Goal: Information Seeking & Learning: Stay updated

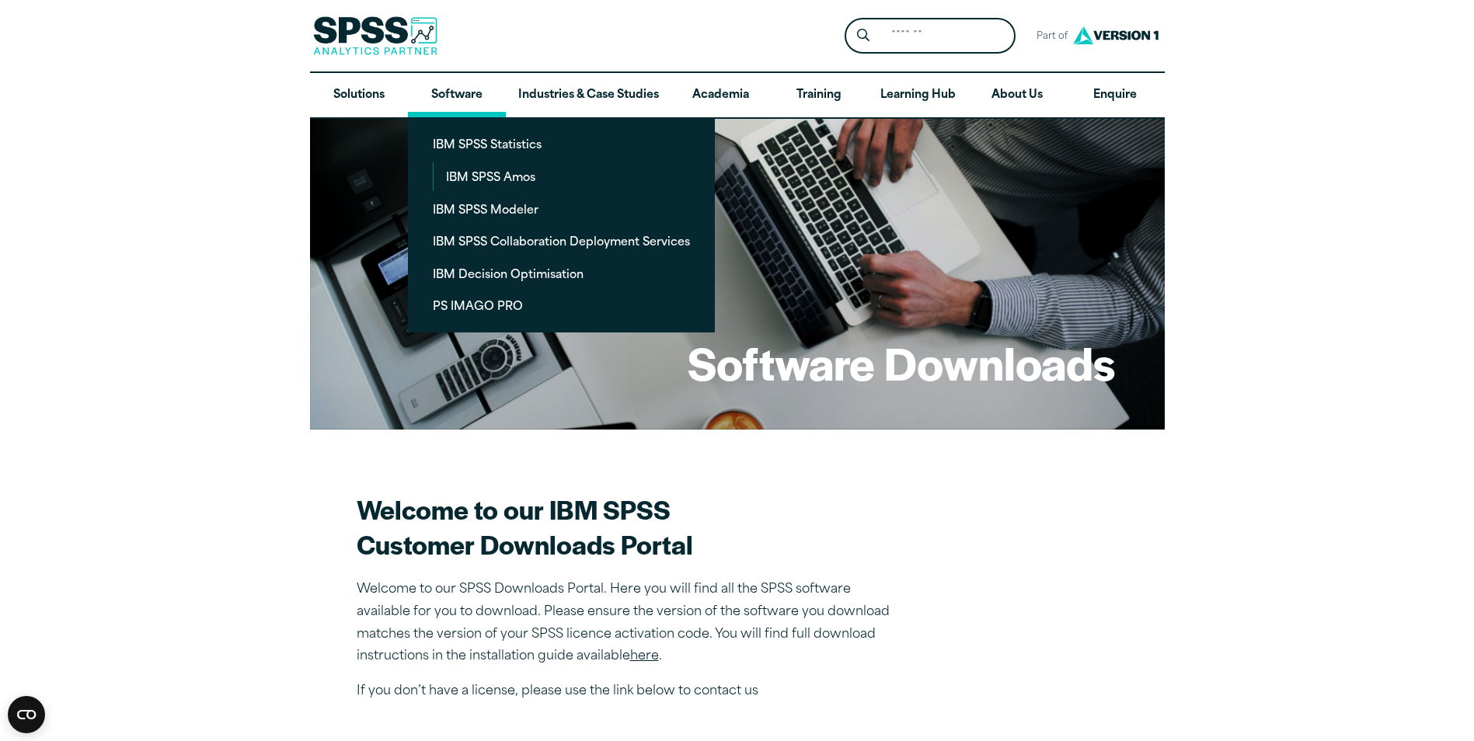
click at [438, 84] on link "Software" at bounding box center [457, 95] width 98 height 45
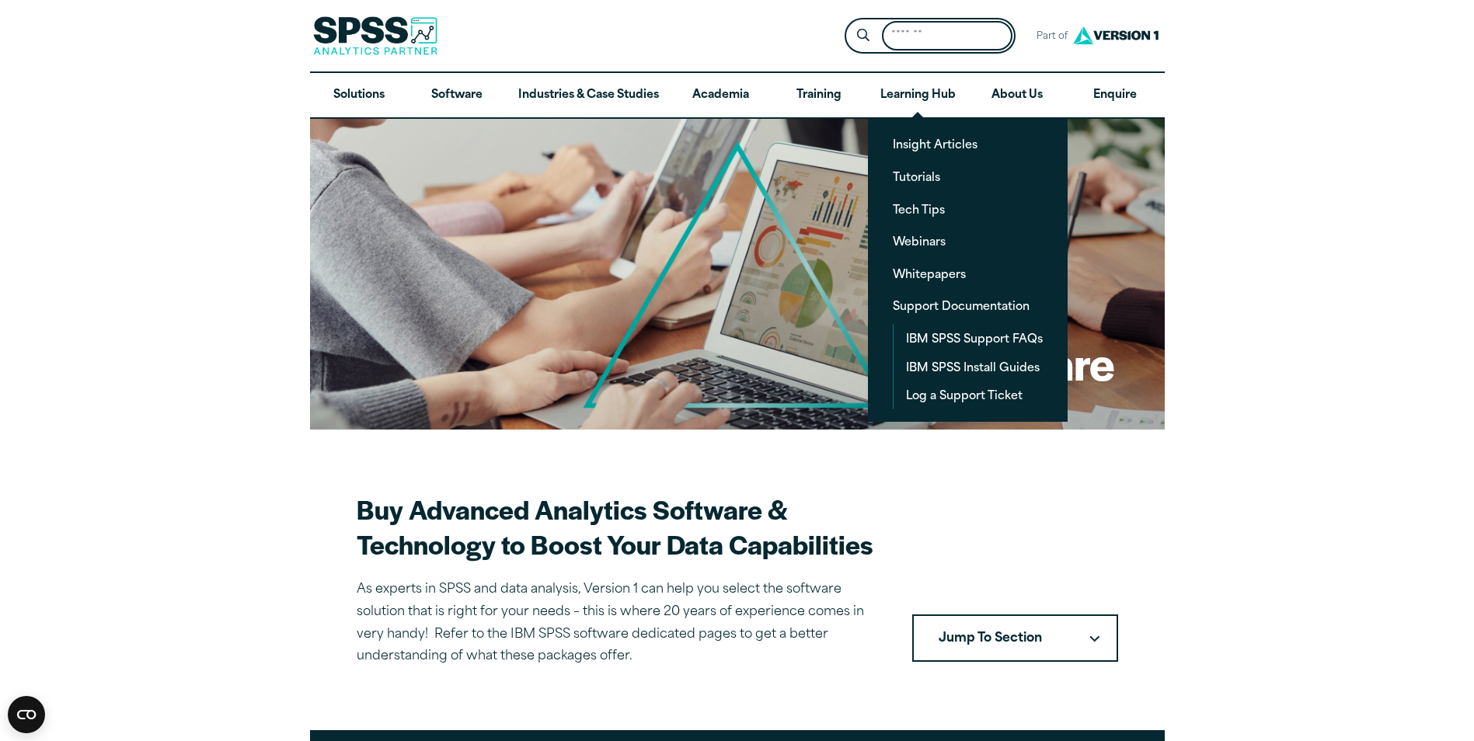
click at [939, 29] on input "Search for:" at bounding box center [947, 36] width 131 height 30
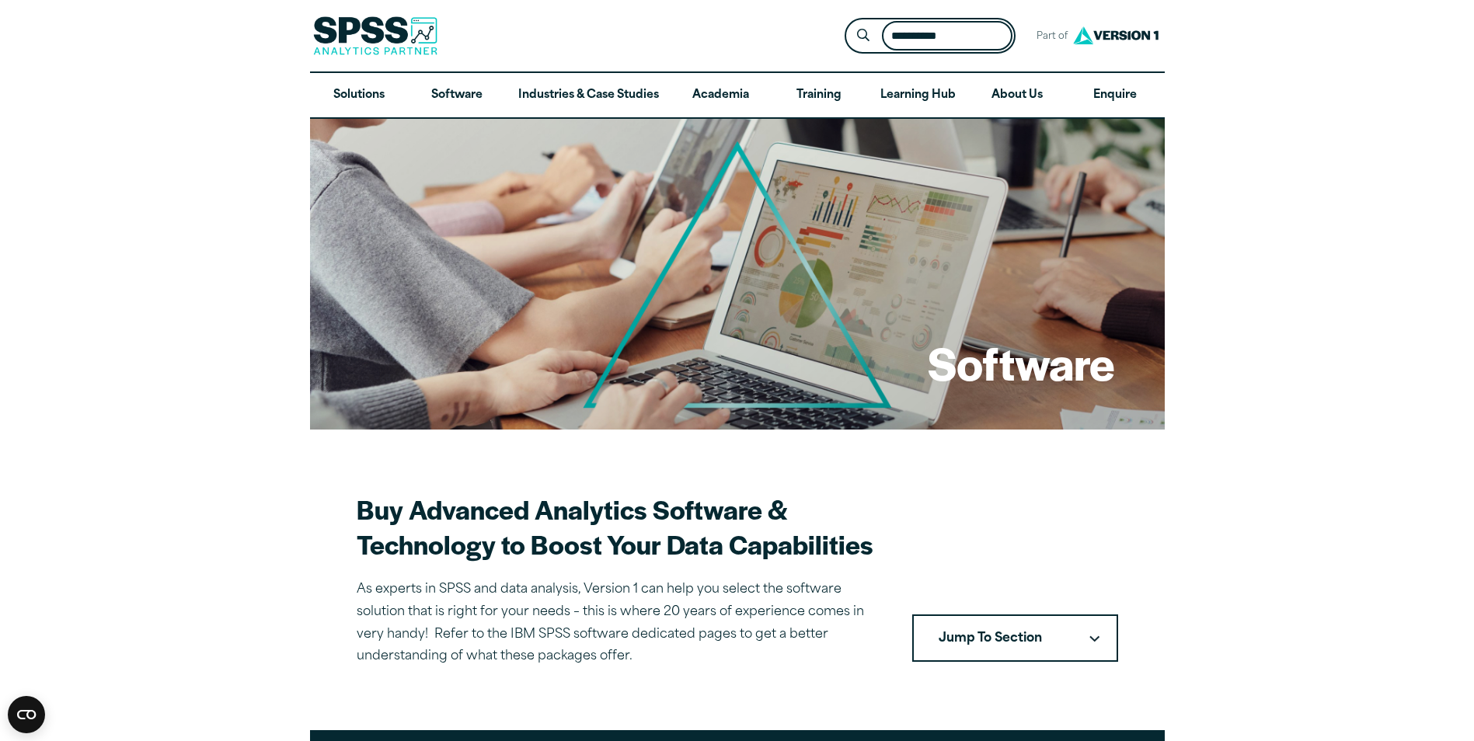
type input "**********"
click at [849, 22] on button "Submit Site Search" at bounding box center [863, 36] width 29 height 29
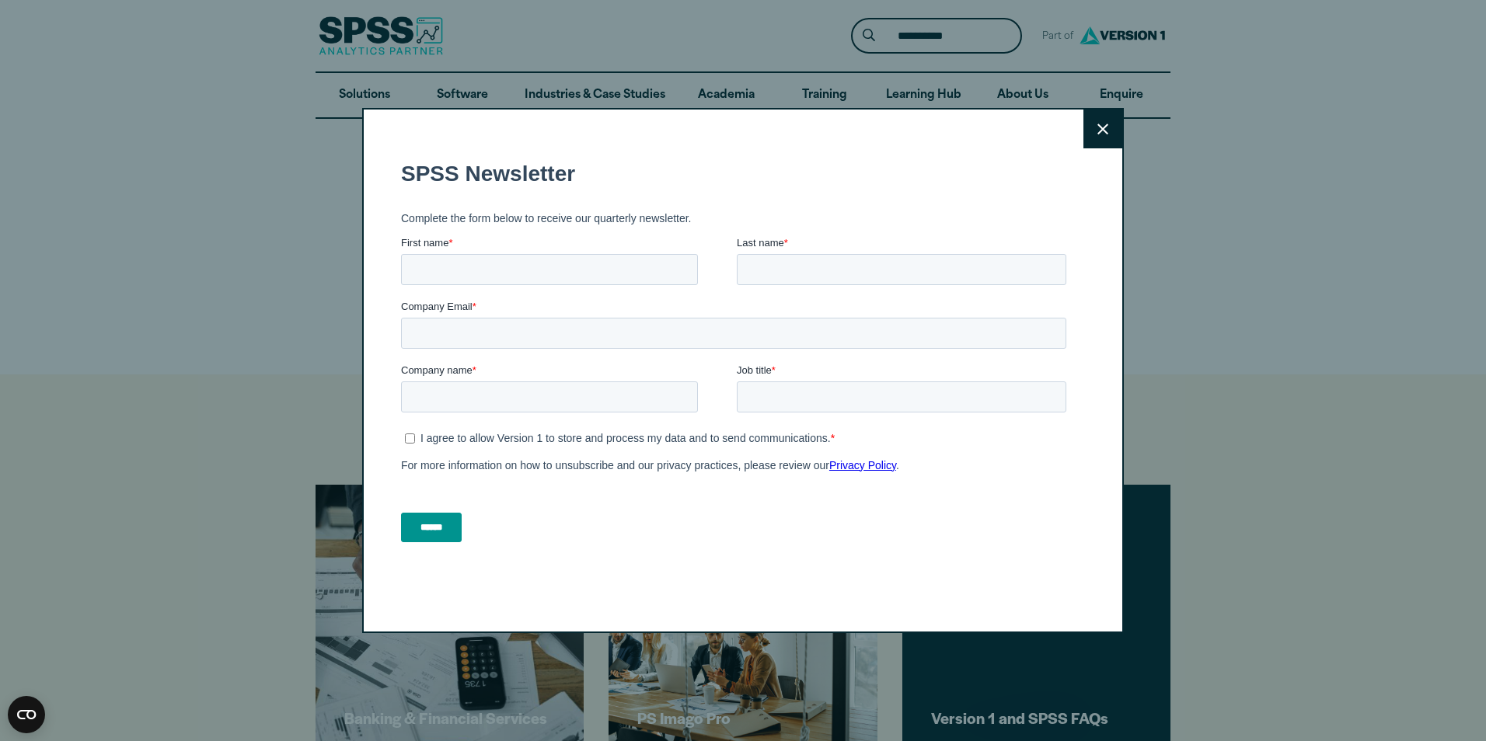
click at [1102, 121] on button "Close" at bounding box center [1102, 129] width 39 height 39
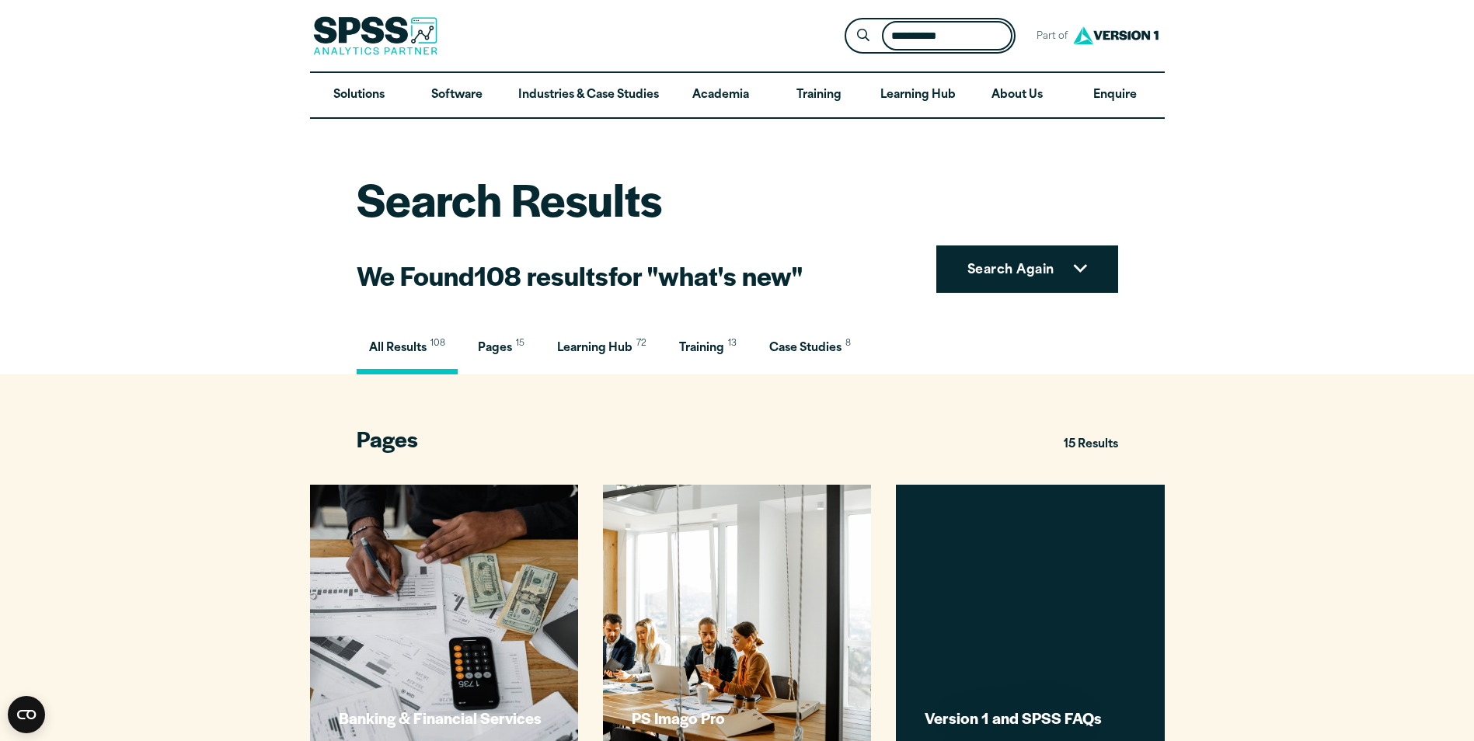
click at [985, 39] on input "**********" at bounding box center [947, 36] width 131 height 30
click at [849, 22] on button "Submit Site Search" at bounding box center [863, 36] width 29 height 29
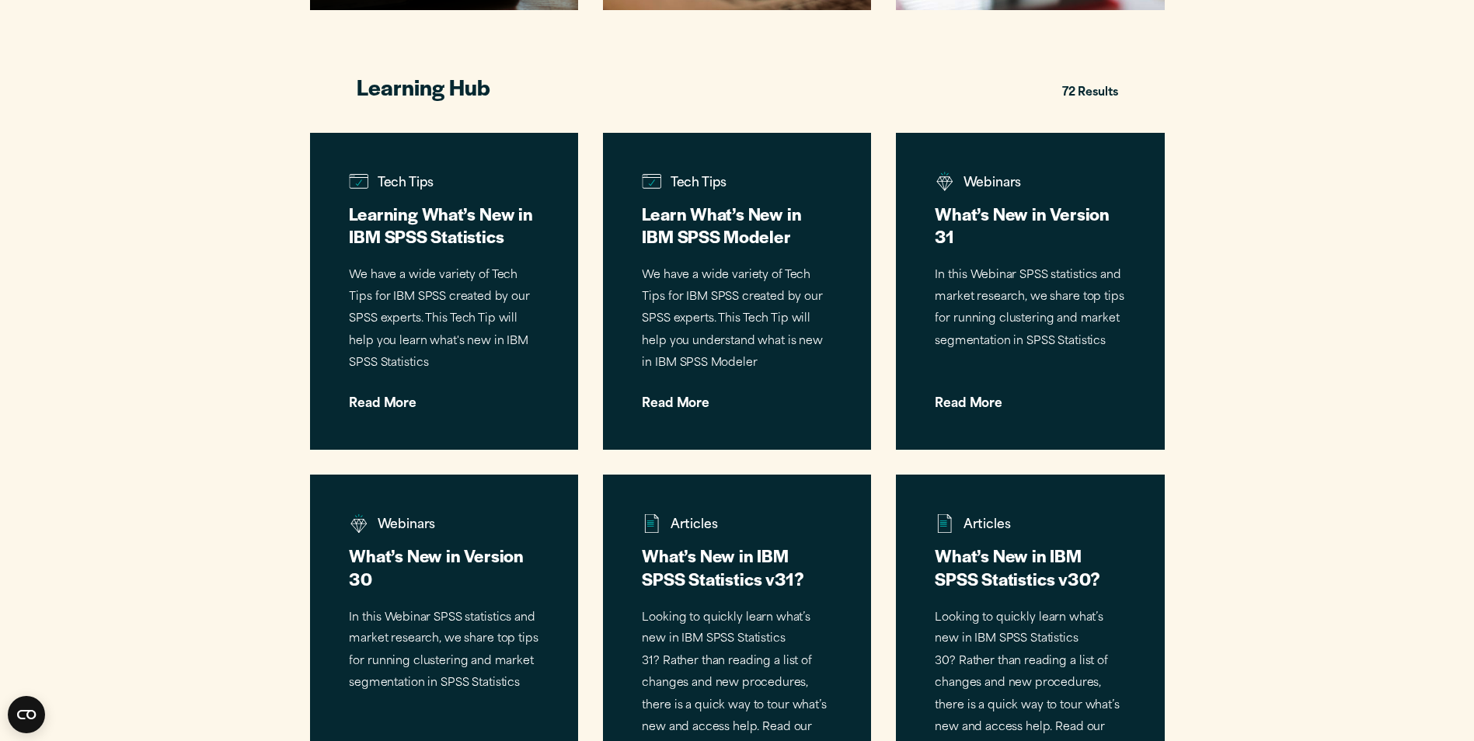
scroll to position [1943, 0]
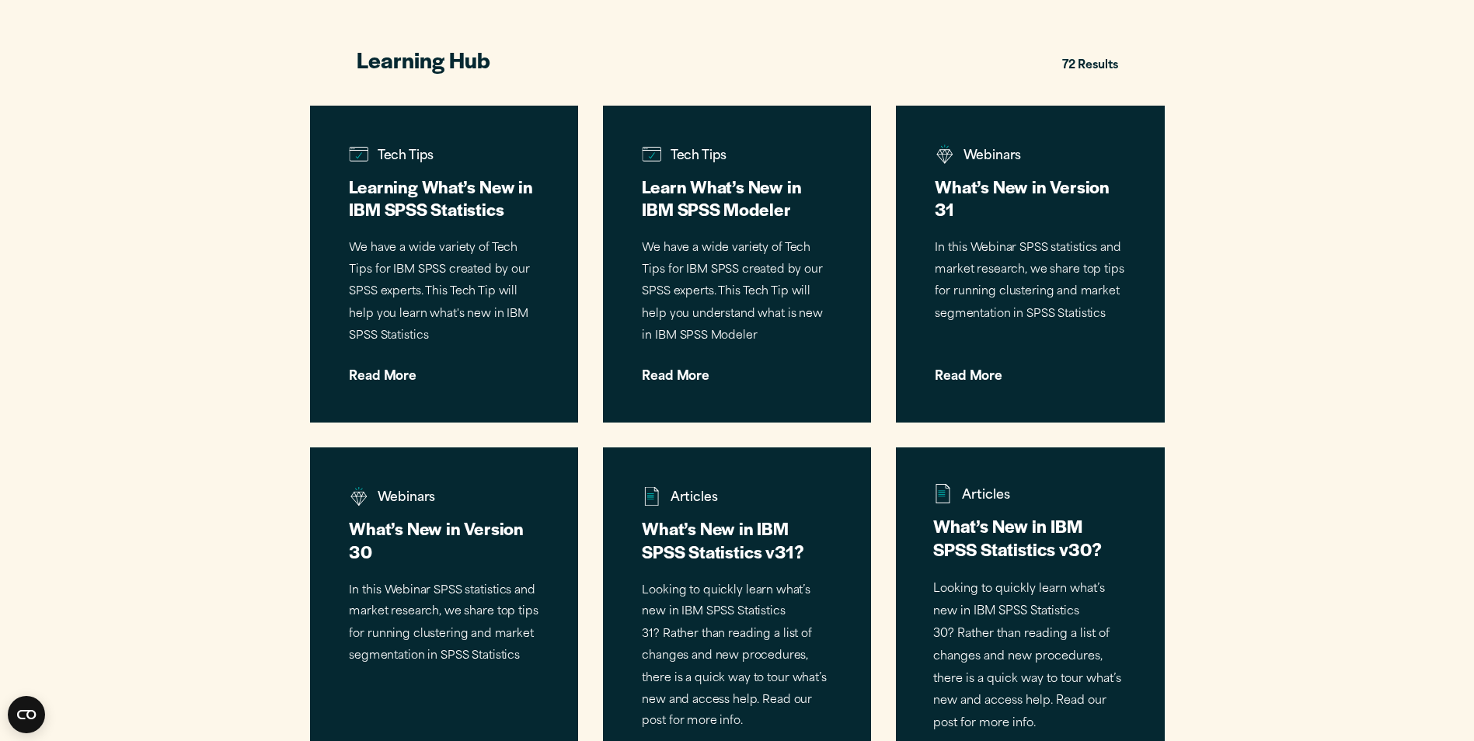
click at [1033, 547] on h3 "What’s New in IBM SPSS Statistics v30?" at bounding box center [1030, 538] width 194 height 47
click at [766, 548] on h3 "What’s New in IBM SPSS Statistics v31?" at bounding box center [737, 538] width 194 height 47
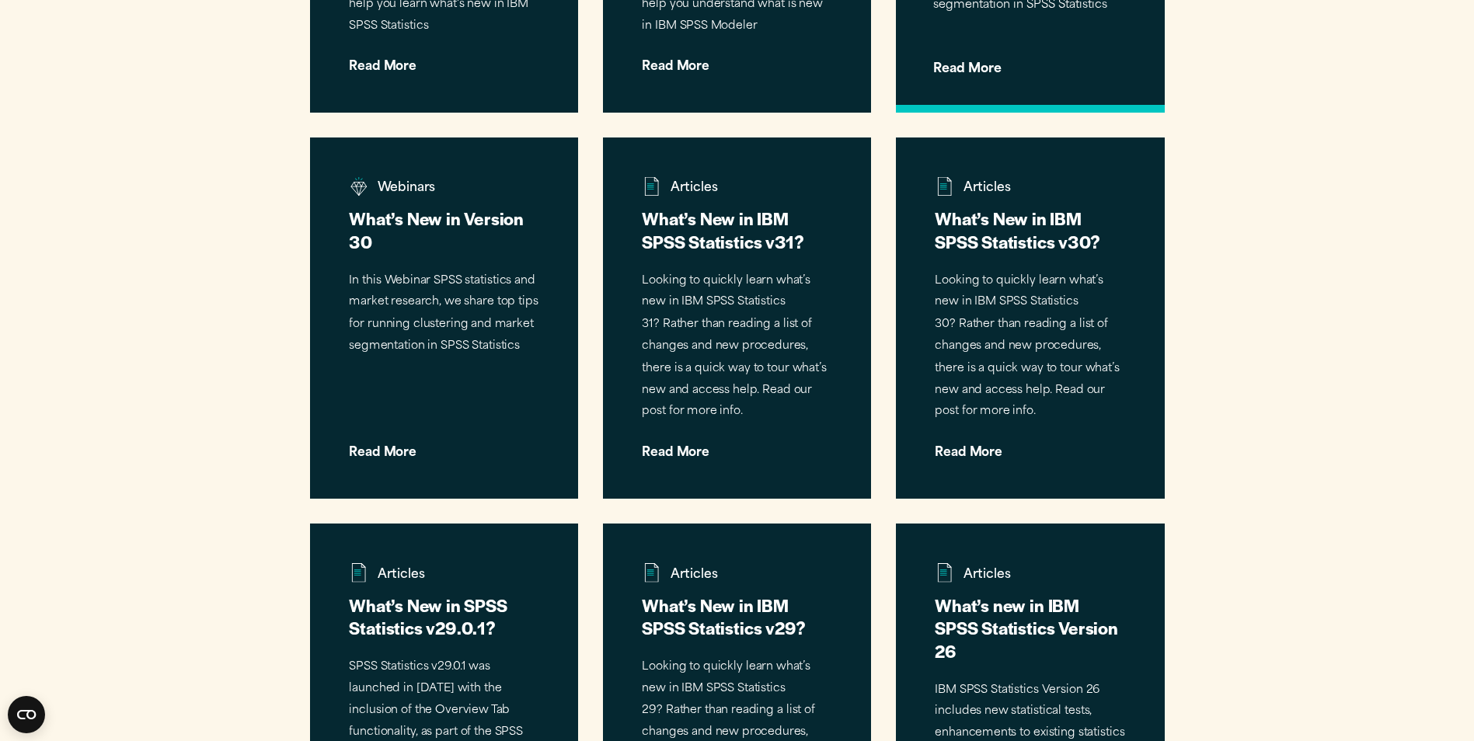
scroll to position [2409, 0]
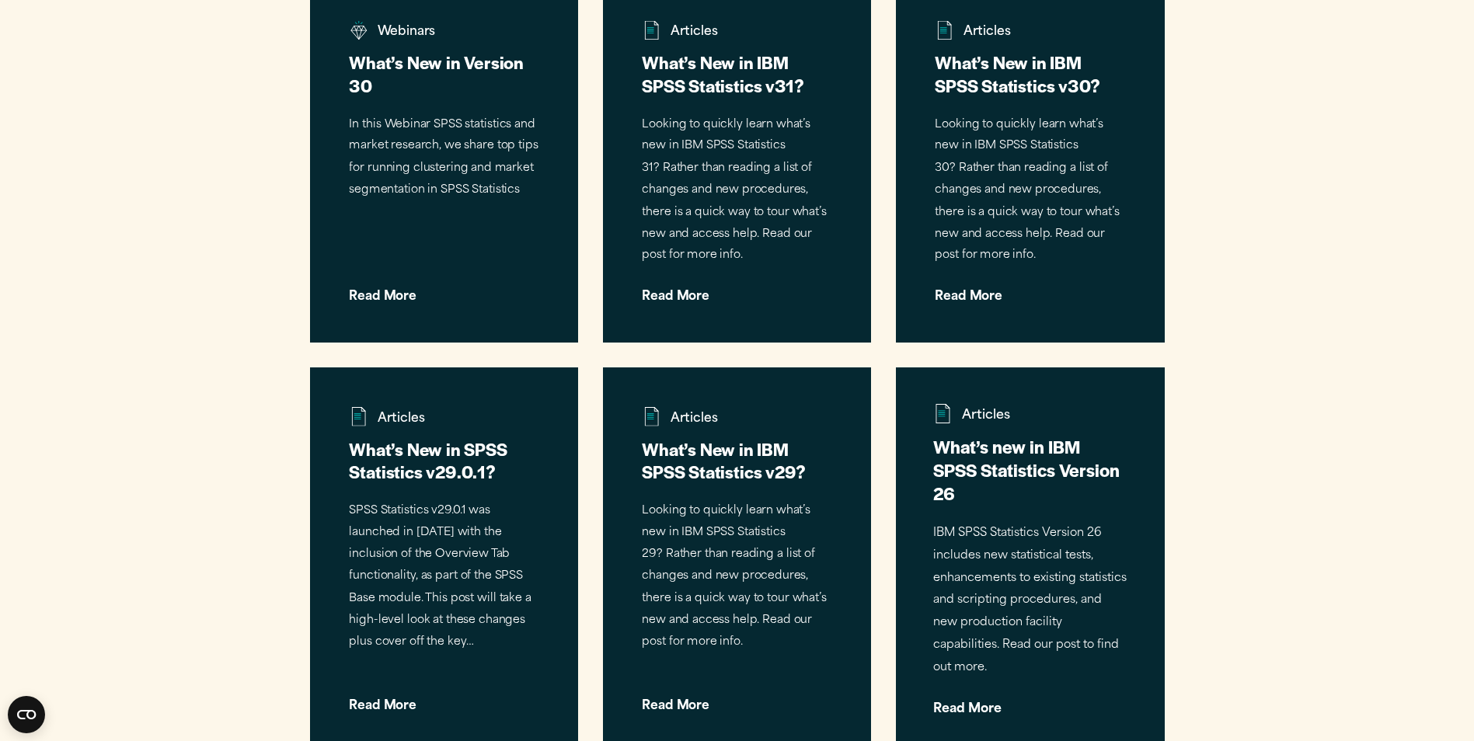
click at [1002, 460] on h3 "What’s new in IBM SPSS Statistics Version 26" at bounding box center [1030, 470] width 194 height 70
click at [747, 459] on h3 "What’s New in IBM SPSS Statistics v29?" at bounding box center [737, 458] width 194 height 47
